Goal: Information Seeking & Learning: Learn about a topic

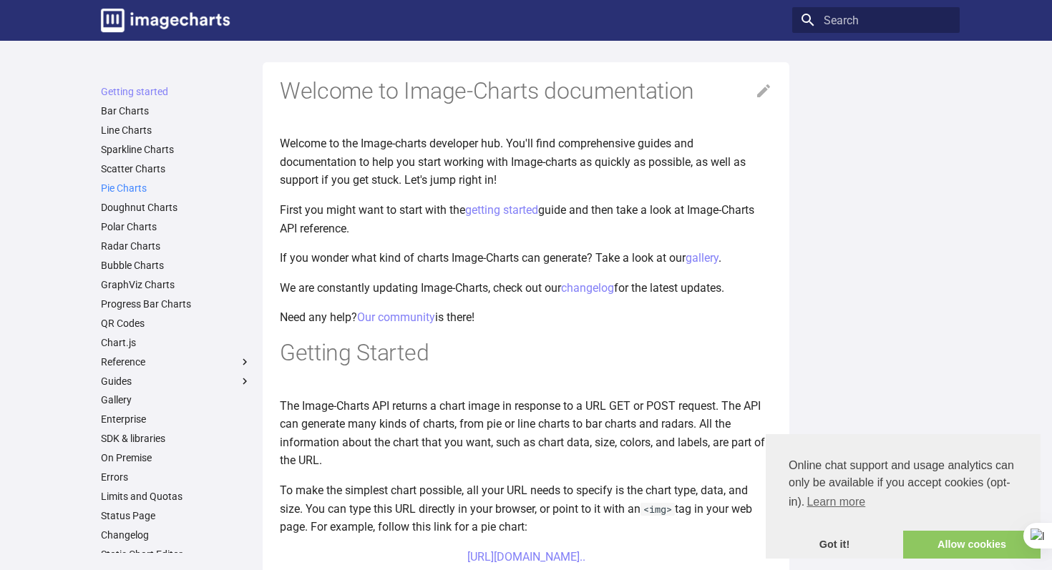
click at [135, 190] on link "Pie Charts" at bounding box center [176, 188] width 150 height 13
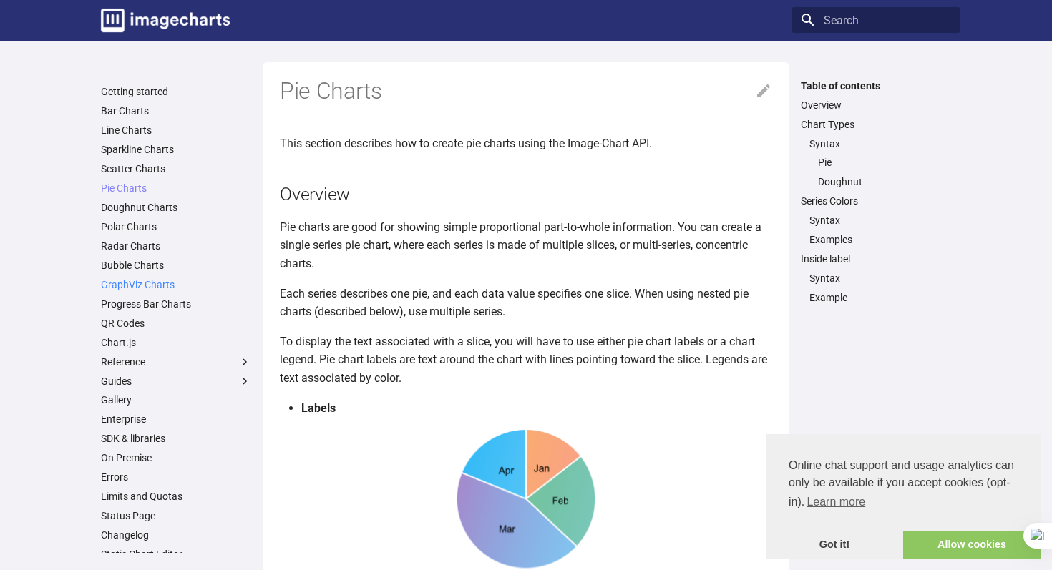
scroll to position [1, 0]
click at [130, 263] on link "Bubble Charts" at bounding box center [176, 264] width 150 height 13
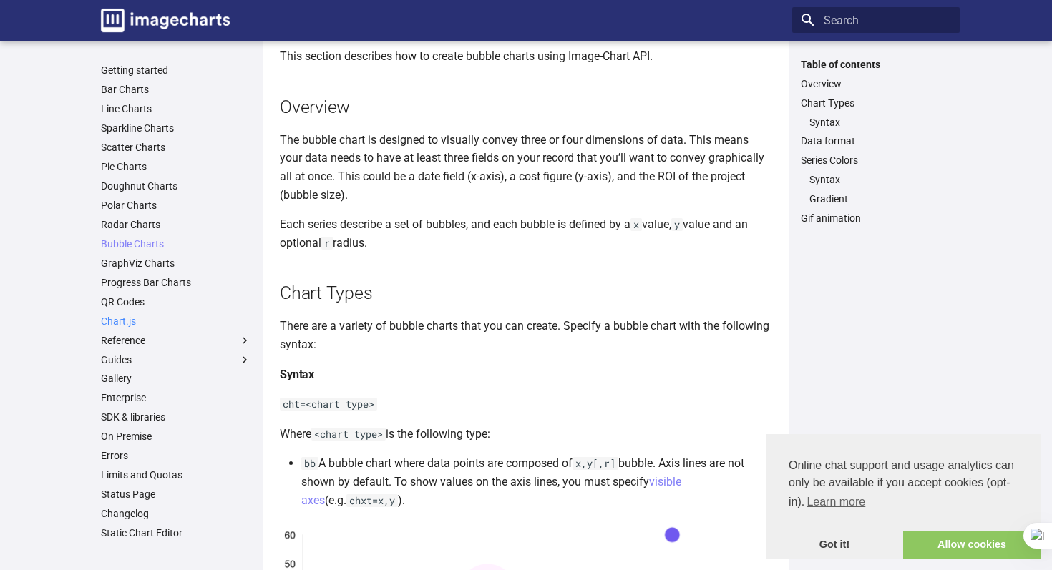
scroll to position [89, 0]
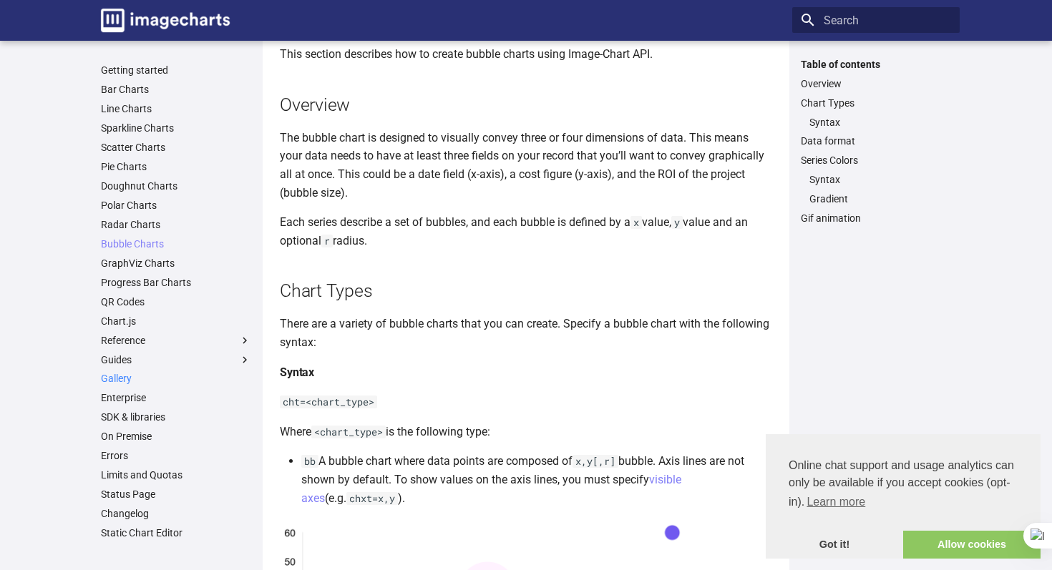
click at [129, 379] on link "Gallery" at bounding box center [176, 378] width 150 height 13
